Goal: Information Seeking & Learning: Find specific fact

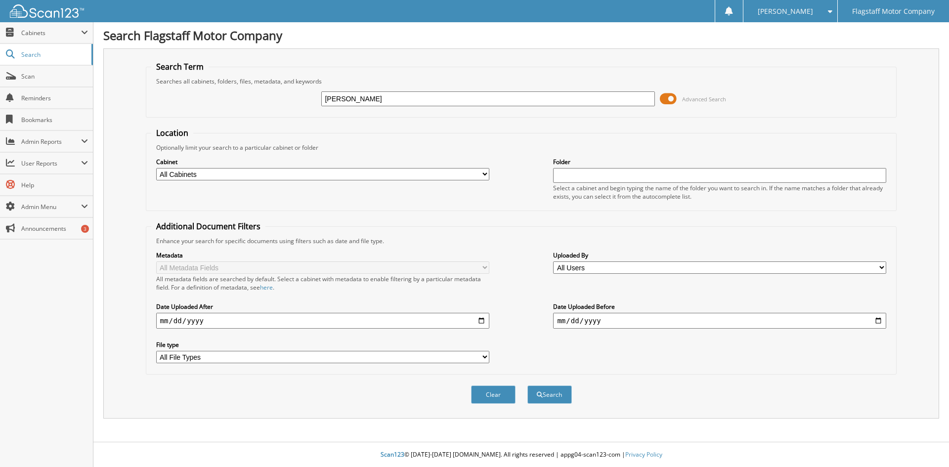
type input "[PERSON_NAME]"
click at [528, 386] on button "Search" at bounding box center [550, 395] width 45 height 18
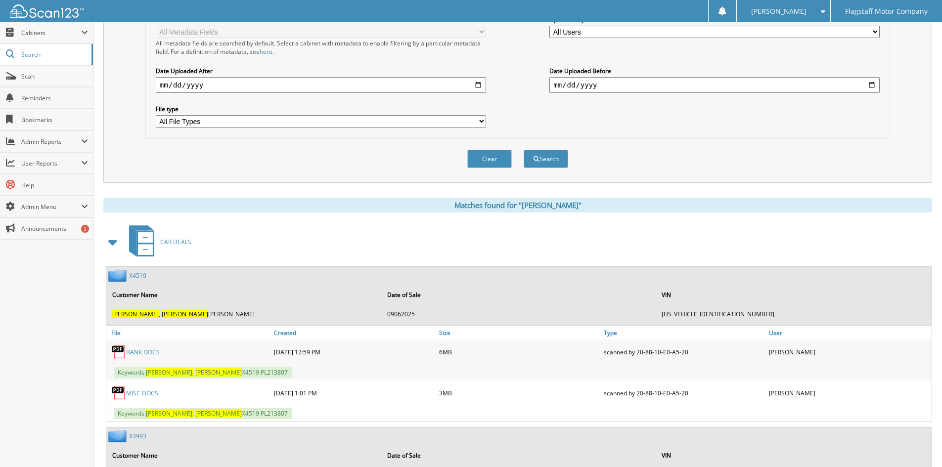
scroll to position [396, 0]
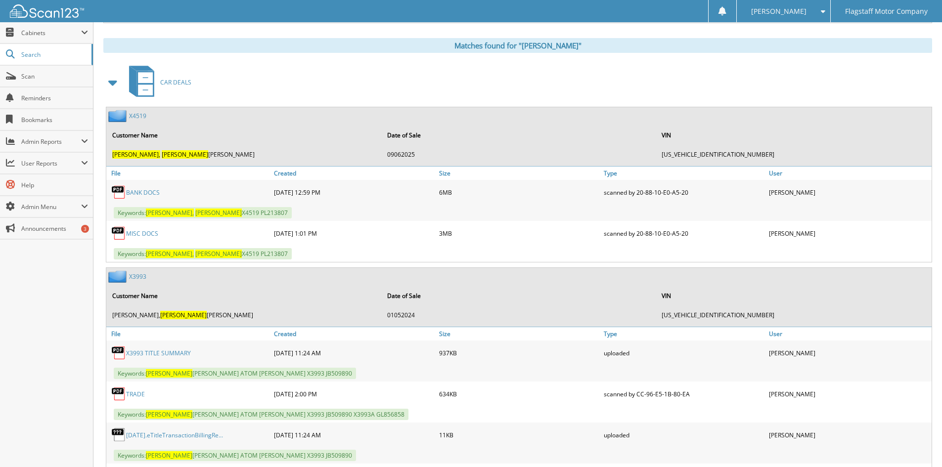
click at [140, 235] on link "MISC DOCS" at bounding box center [142, 233] width 32 height 8
click at [134, 116] on link "X4519" at bounding box center [137, 116] width 17 height 8
